Goal: Task Accomplishment & Management: Complete application form

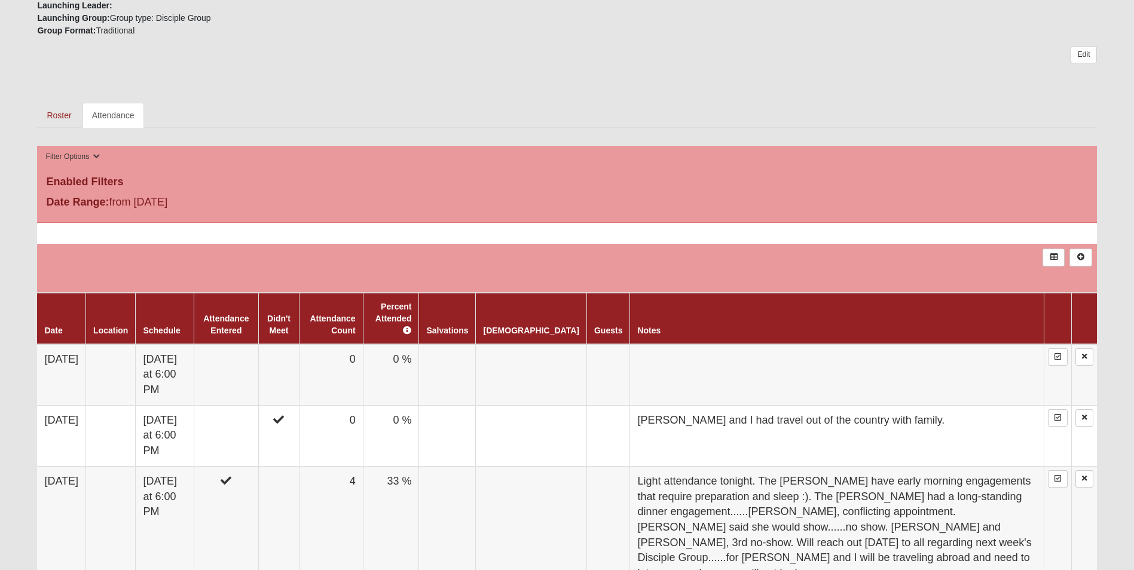
scroll to position [478, 0]
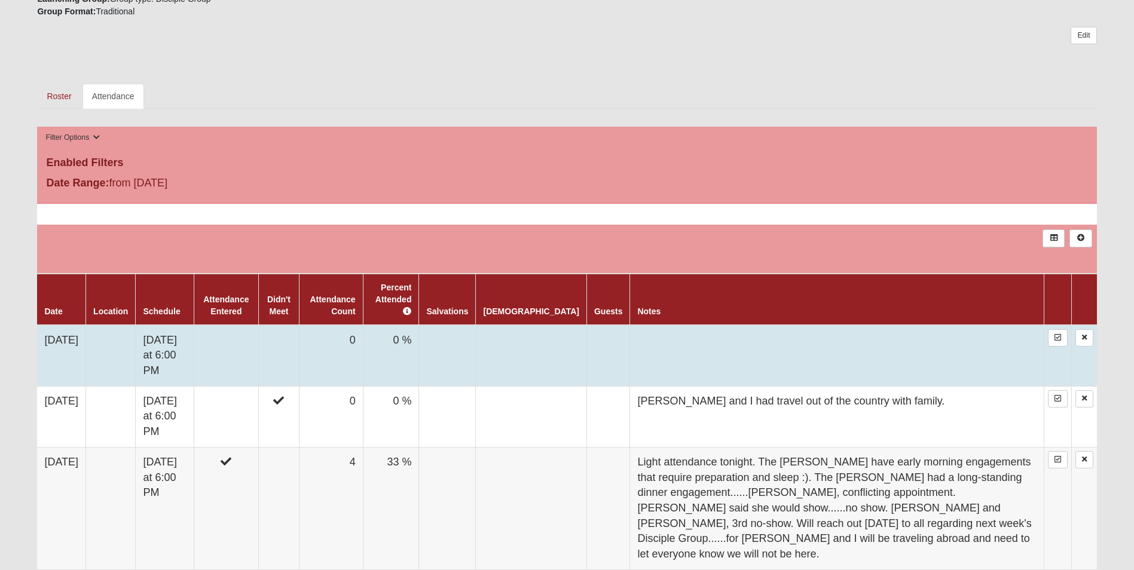
click at [258, 325] on td at bounding box center [226, 356] width 65 height 62
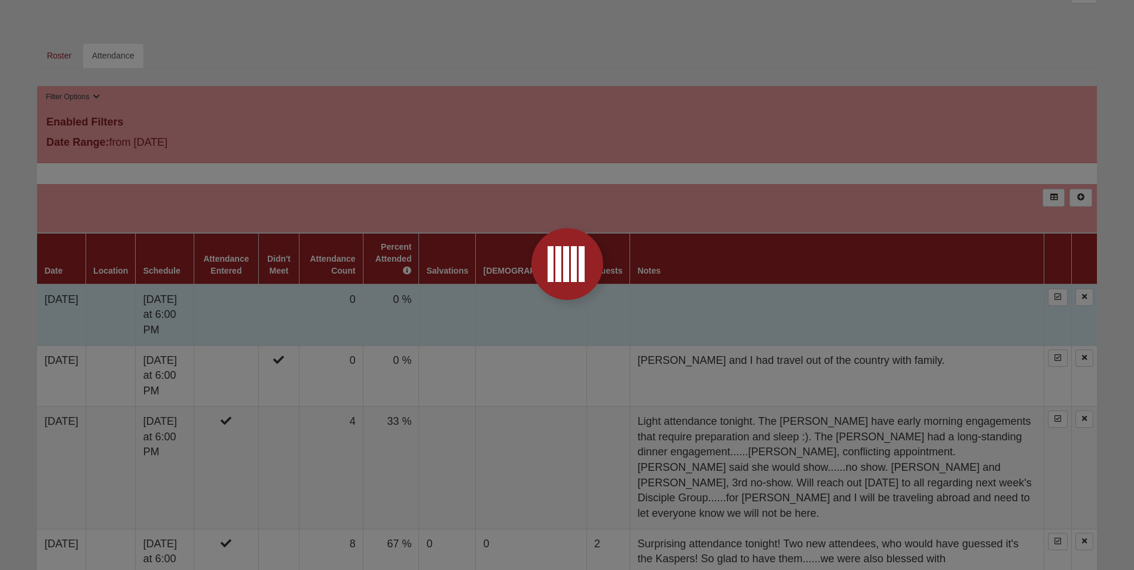
scroll to position [587, 0]
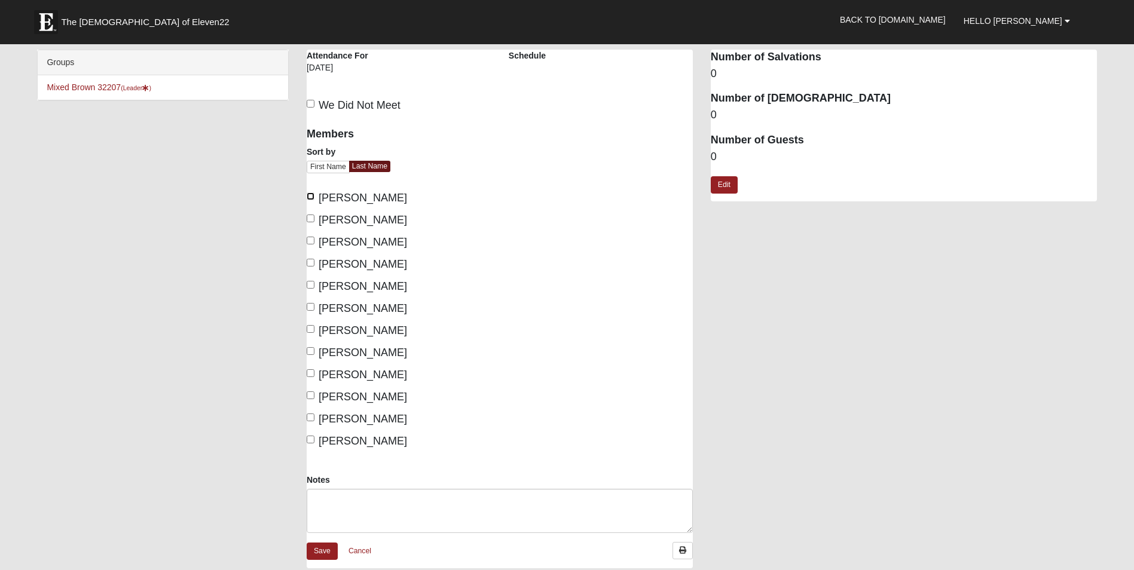
click at [313, 195] on input "Brown, Michael William" at bounding box center [311, 196] width 8 height 8
checkbox input "true"
click at [313, 218] on input "Brown, Michele" at bounding box center [311, 219] width 8 height 8
checkbox input "true"
click at [310, 239] on input "Carver, Andrew" at bounding box center [311, 241] width 8 height 8
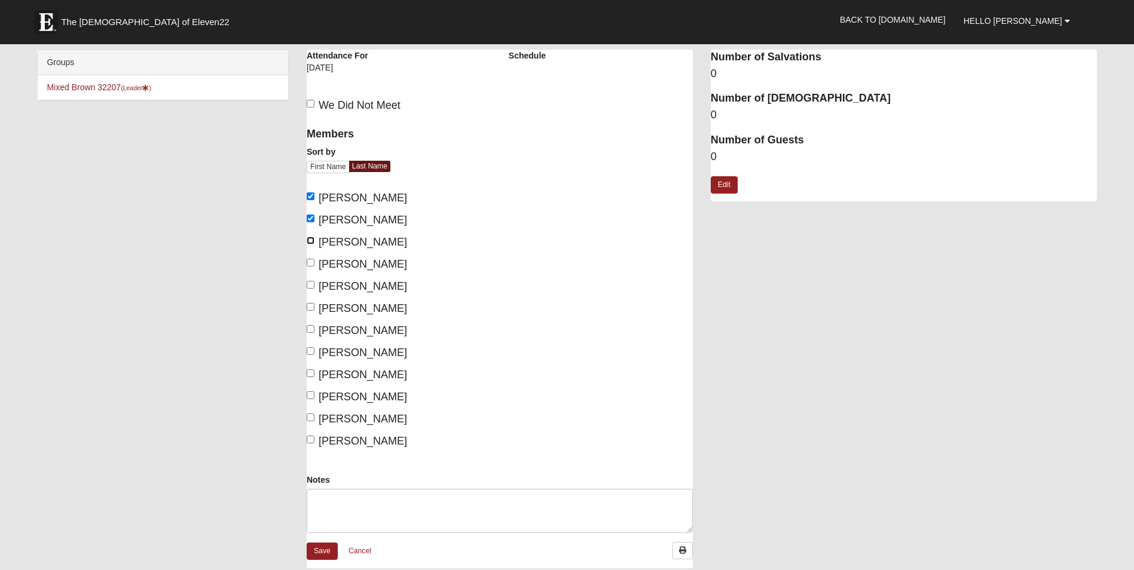
checkbox input "true"
click at [310, 286] on input "Kasper, Carman" at bounding box center [311, 285] width 8 height 8
checkbox input "true"
click at [310, 305] on input "Kasper, Erik" at bounding box center [311, 307] width 8 height 8
checkbox input "true"
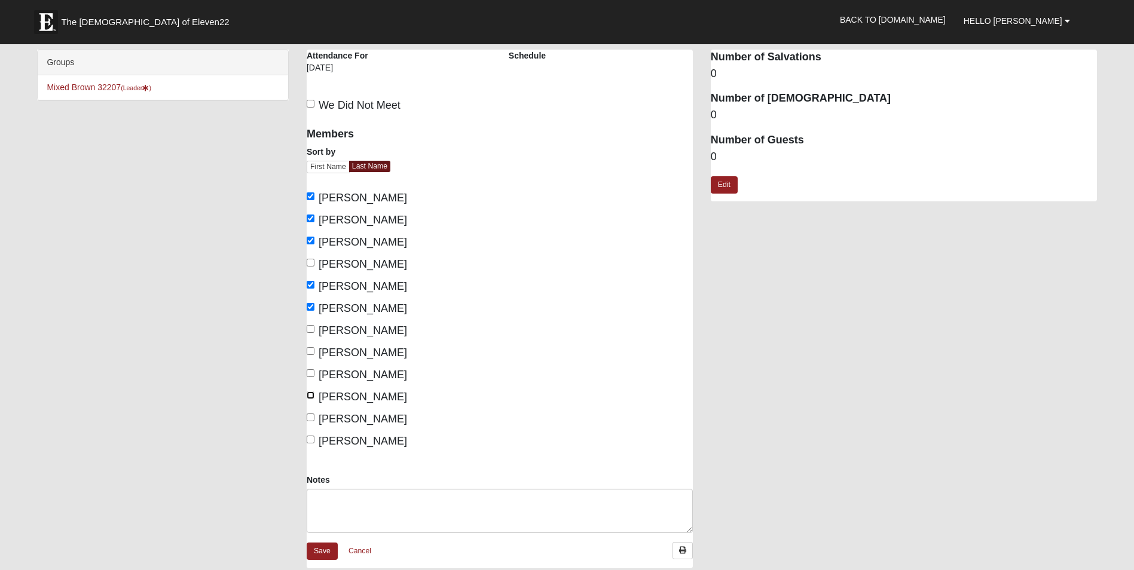
click at [311, 393] on input "Ward, Amy" at bounding box center [311, 395] width 8 height 8
checkbox input "true"
click at [310, 415] on input "Ward, Joseph" at bounding box center [311, 418] width 8 height 8
checkbox input "true"
click at [310, 375] on input "Thompson, Stephanie" at bounding box center [311, 373] width 8 height 8
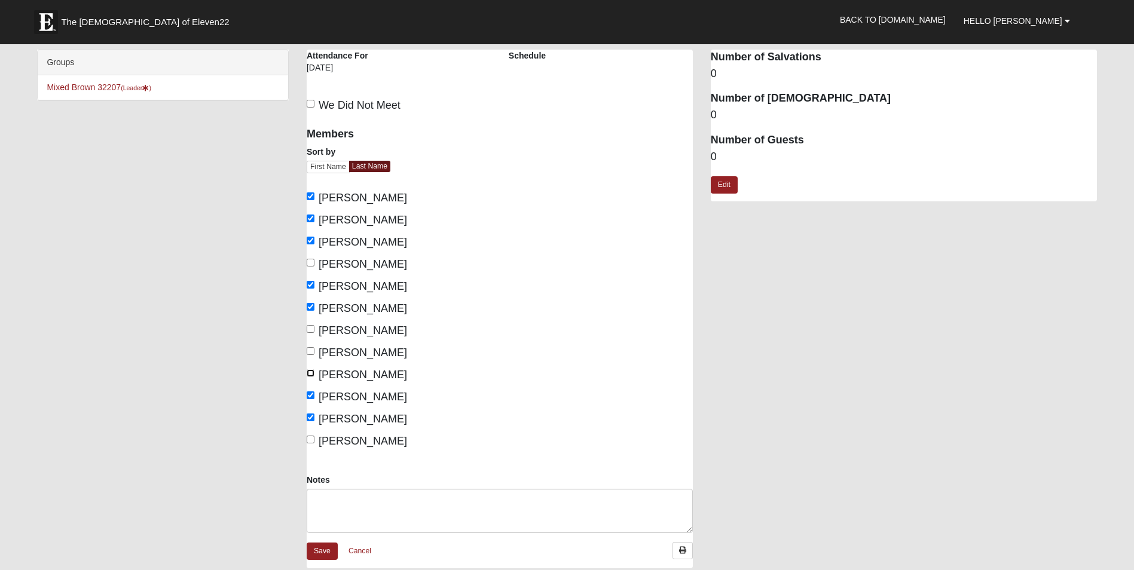
checkbox input "true"
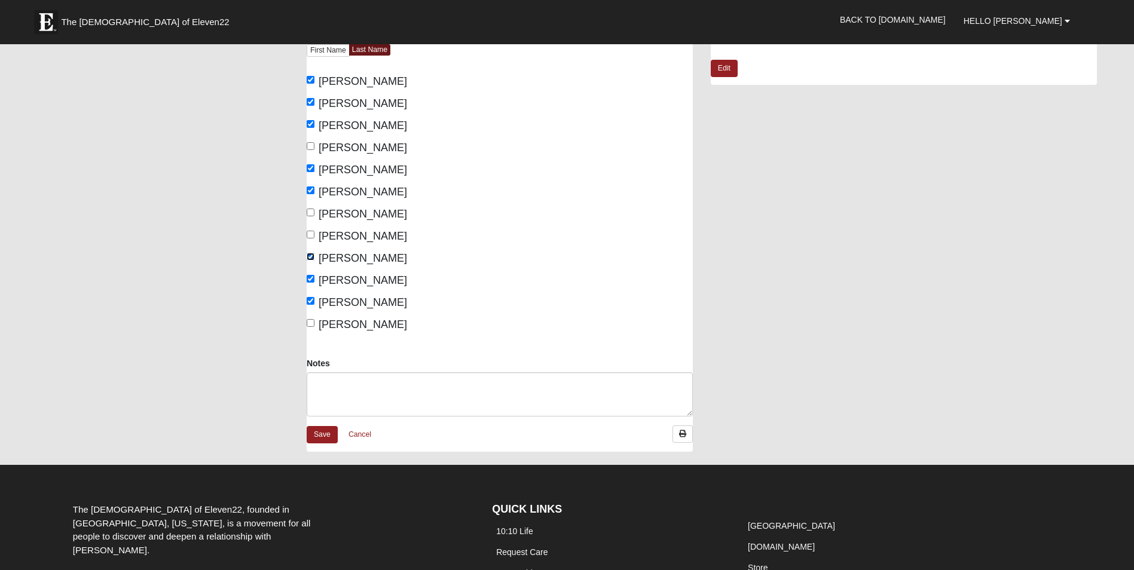
scroll to position [179, 0]
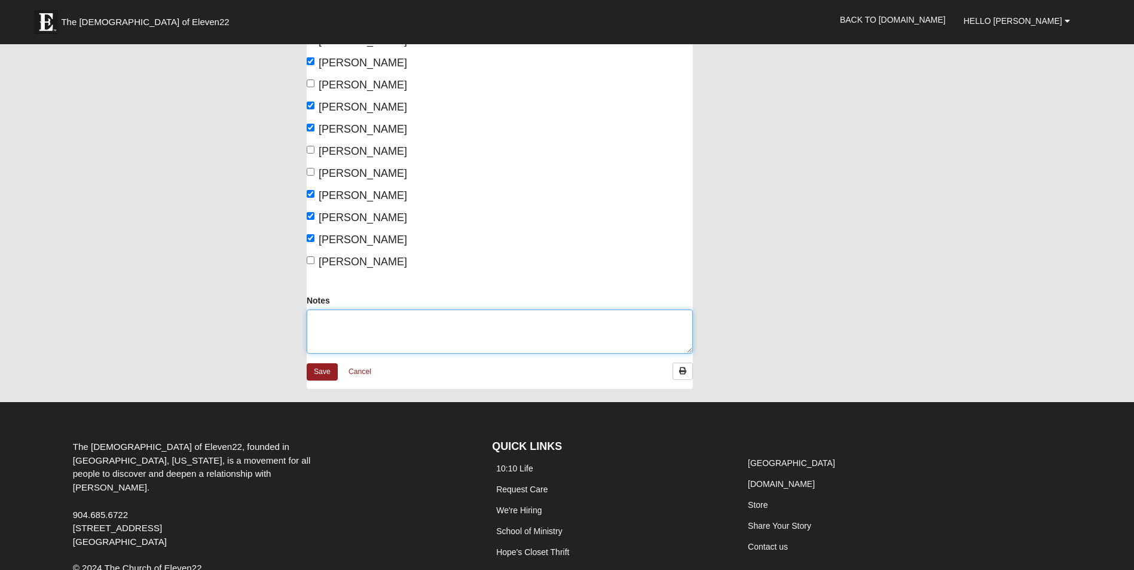
click at [375, 324] on textarea "Notes" at bounding box center [500, 332] width 386 height 44
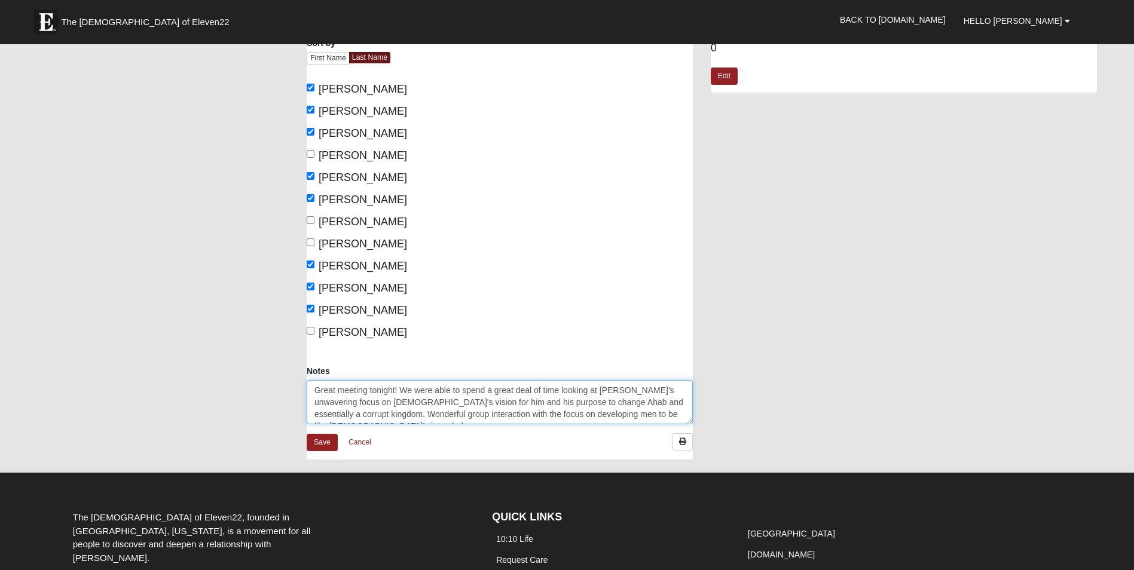
scroll to position [120, 0]
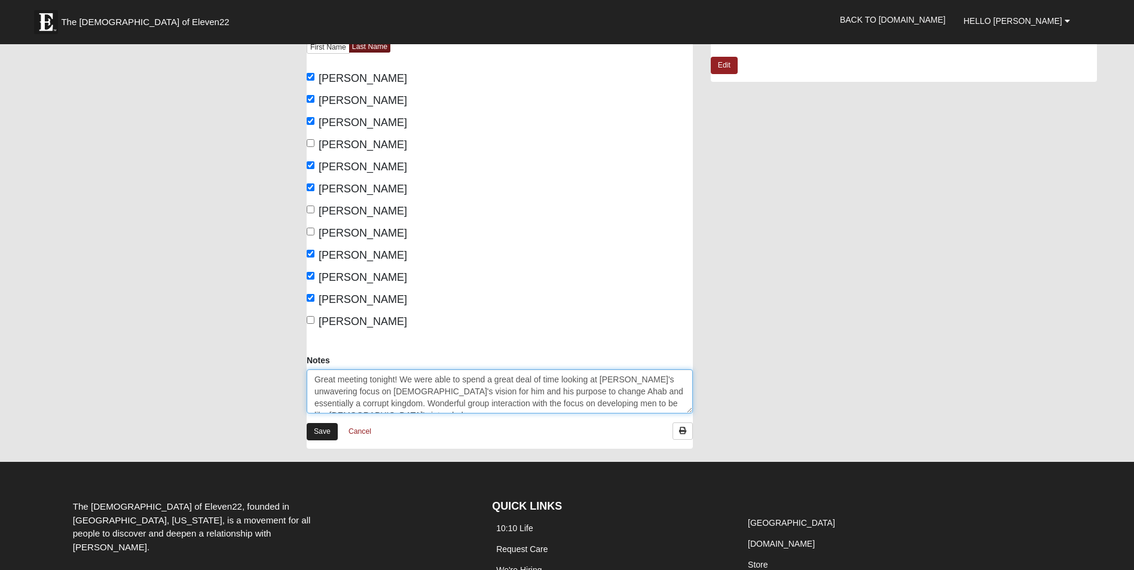
type textarea "Great meeting tonight! We were able to spend a great deal of time looking at El…"
click at [326, 429] on link "Save" at bounding box center [322, 431] width 31 height 17
